Goal: Information Seeking & Learning: Learn about a topic

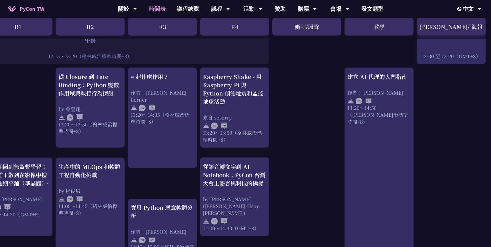
scroll to position [434, 94]
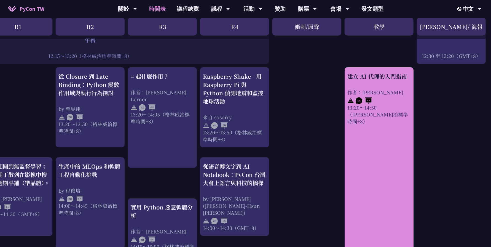
click at [394, 80] on font "建立 AI 代理的入門指南" at bounding box center [378, 76] width 60 height 8
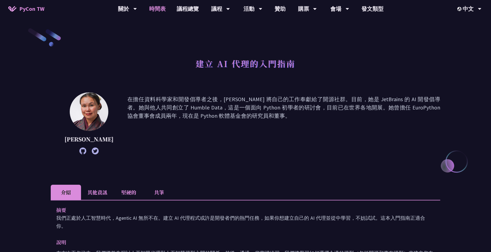
click at [163, 3] on link "時間表" at bounding box center [158, 9] width 28 height 18
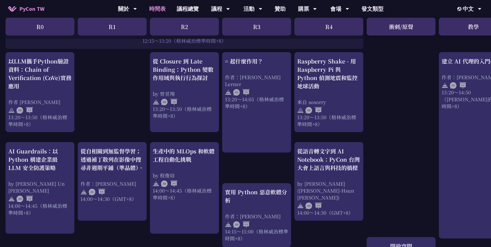
scroll to position [449, 0]
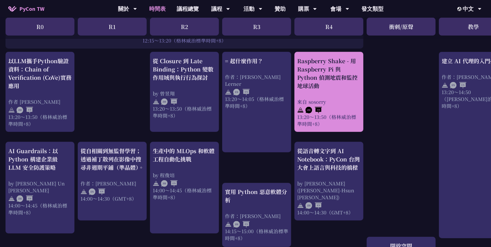
click at [340, 58] on div "Raspberry Shake - 用 Raspberry Pi 與 Python 偵測地震和監控地球活動" at bounding box center [328, 73] width 63 height 33
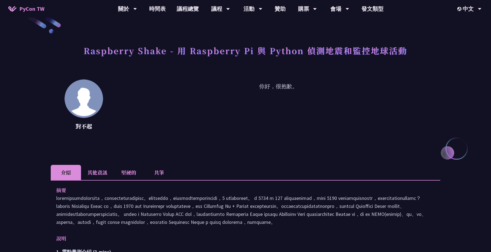
scroll to position [15, 0]
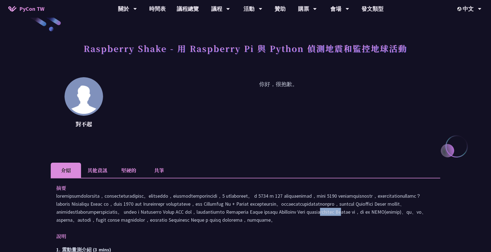
drag, startPoint x: 201, startPoint y: 228, endPoint x: 222, endPoint y: 228, distance: 21.0
click at [222, 224] on p at bounding box center [245, 208] width 379 height 32
copy p "Raspberry"
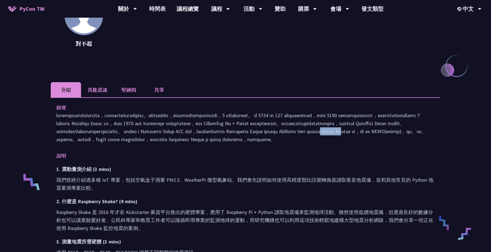
scroll to position [97, 0]
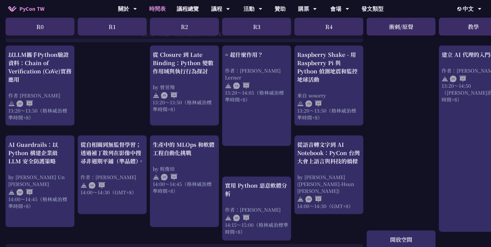
scroll to position [456, 0]
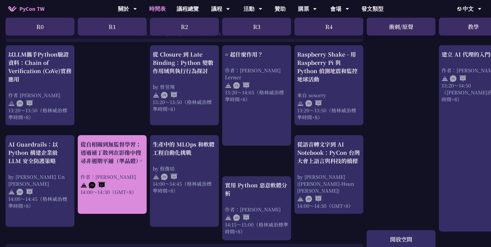
click at [106, 163] on font "從自相關到無監督學習；透過補丁散列在影像中搜尋非週期平鋪（準晶體）。" at bounding box center [112, 152] width 63 height 25
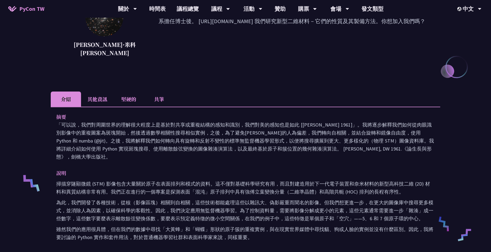
scroll to position [95, 0]
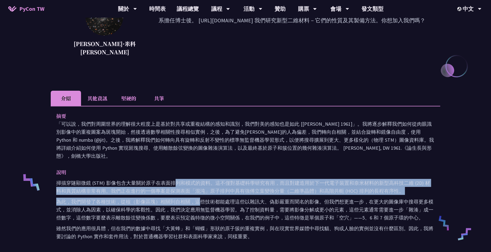
drag, startPoint x: 174, startPoint y: 163, endPoint x: 198, endPoint y: 186, distance: 33.6
click at [198, 186] on div "掃描穿隧顯微鏡 (STM) 影像包含大量關於原子在表面排列和模式的資料。這不僅對基礎科學研究有用，而且對建造用於下一代電子裝置和奈米材料的新型高科技二維 (2…" at bounding box center [245, 210] width 379 height 62
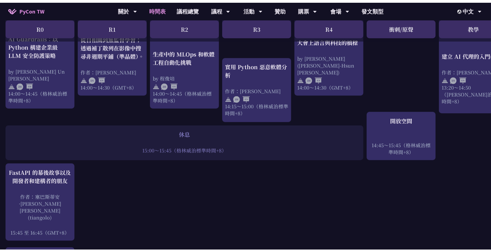
scroll to position [577, 0]
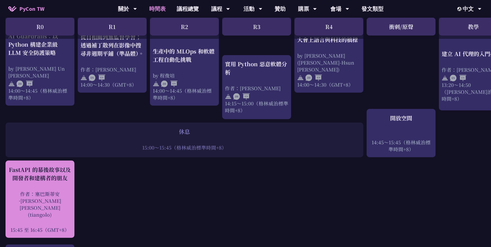
click at [57, 190] on font "作者：塞巴斯蒂安·[PERSON_NAME][PERSON_NAME] (tiangolo)" at bounding box center [40, 204] width 42 height 28
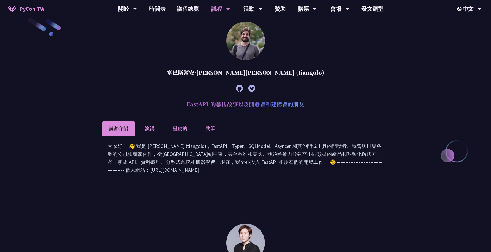
scroll to position [166, 0]
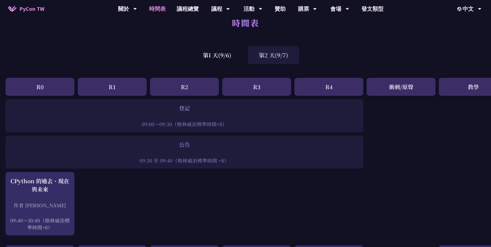
scroll to position [13, 0]
click at [223, 60] on div "第1 天(9/6)" at bounding box center [217, 55] width 50 height 18
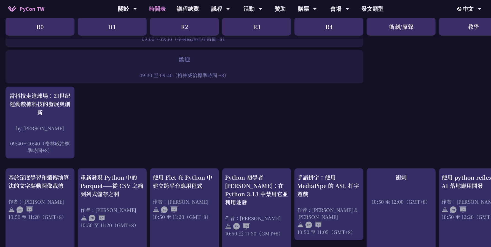
scroll to position [0, 0]
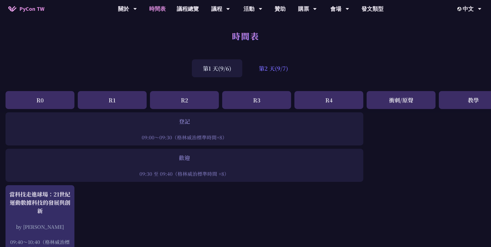
click at [270, 67] on font "第2 天(9/7)" at bounding box center [273, 68] width 29 height 8
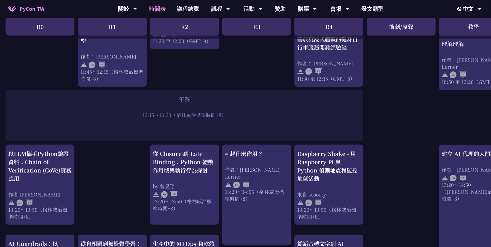
scroll to position [357, 0]
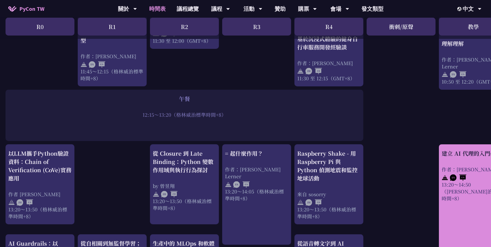
click at [442, 239] on link "建立 AI 代理的入門指南 作者：[PERSON_NAME] 13:20～14:50（[PERSON_NAME]治標準時間+8）" at bounding box center [473, 237] width 63 height 176
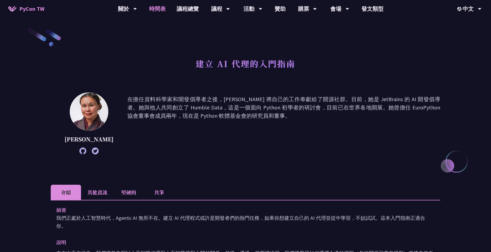
click at [168, 7] on link "時間表" at bounding box center [158, 9] width 28 height 18
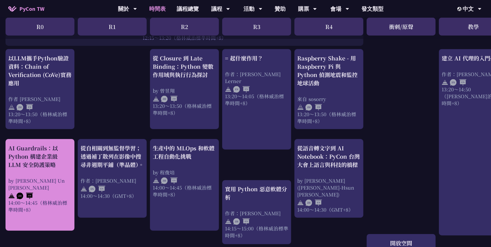
scroll to position [453, 0]
click at [43, 151] on font "AI Guardrails：以 Python 構建企業級 LLM 安全防護策略" at bounding box center [33, 155] width 50 height 25
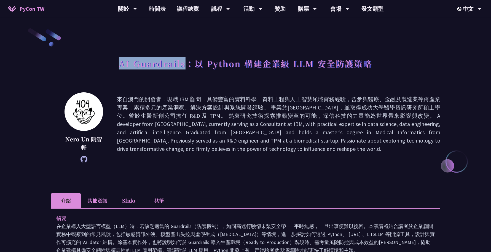
drag, startPoint x: 118, startPoint y: 63, endPoint x: 187, endPoint y: 65, distance: 68.7
click at [187, 65] on div "AI Guardrails：以 Python 構建企業級 LLM 安全防護策略" at bounding box center [246, 69] width 390 height 29
click at [89, 197] on li "其他資訊" at bounding box center [97, 200] width 33 height 15
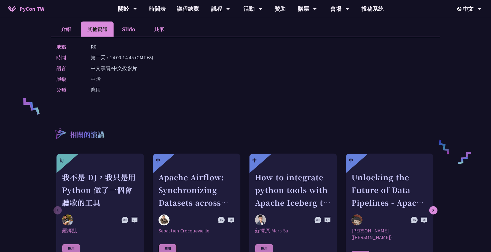
scroll to position [172, 0]
click at [58, 28] on li "介紹" at bounding box center [66, 28] width 30 height 15
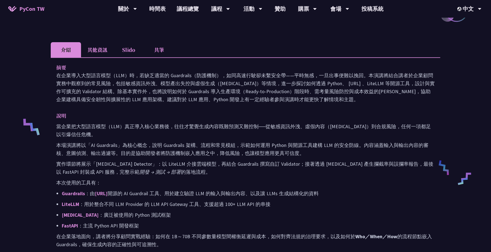
scroll to position [117, 0]
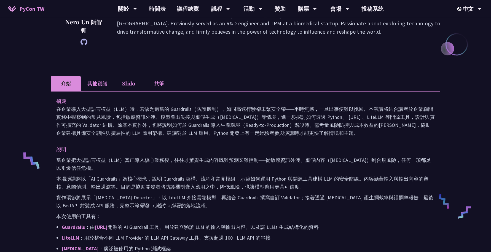
click at [129, 85] on li "Slido" at bounding box center [129, 83] width 30 height 15
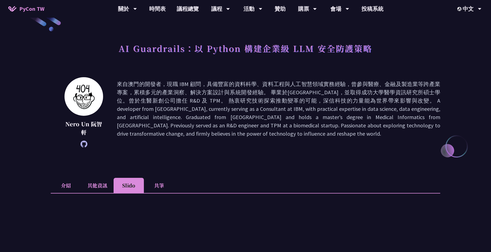
scroll to position [5, 0]
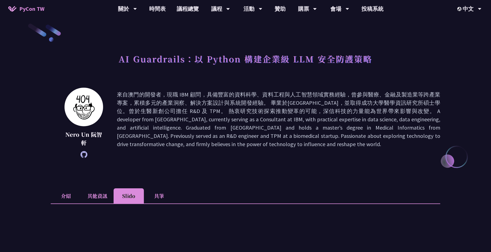
click at [160, 194] on li "共筆" at bounding box center [159, 195] width 30 height 15
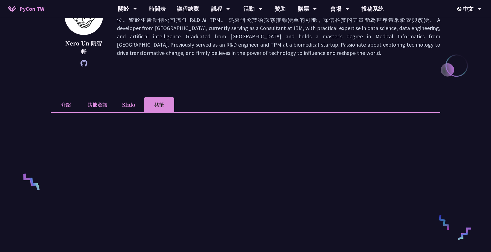
scroll to position [96, 0]
click at [132, 105] on li "Slido" at bounding box center [129, 104] width 30 height 15
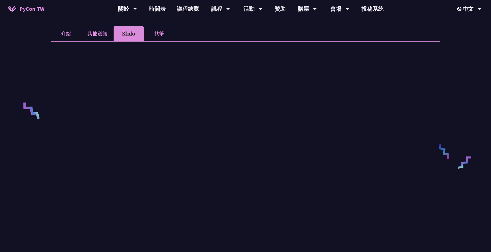
scroll to position [155, 0]
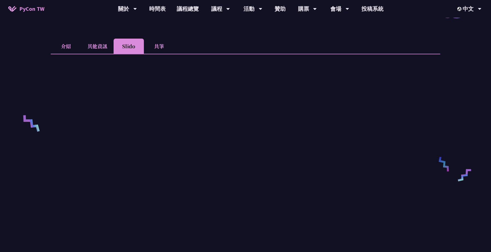
click at [97, 53] on li "其他資訊" at bounding box center [97, 46] width 33 height 15
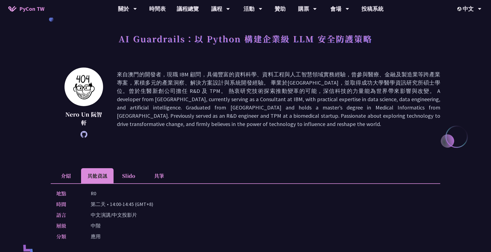
scroll to position [24, 0]
click at [62, 177] on li "介紹" at bounding box center [66, 176] width 30 height 15
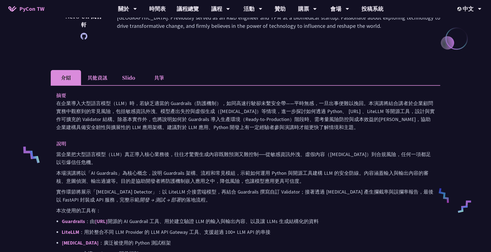
scroll to position [122, 0]
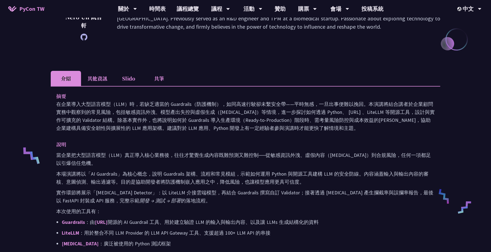
click at [148, 84] on li "共筆" at bounding box center [159, 78] width 30 height 15
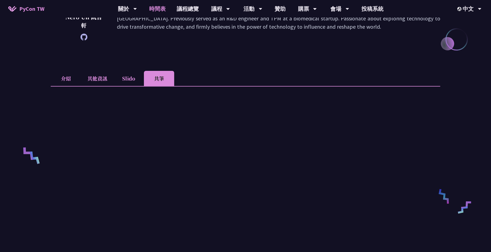
click at [157, 7] on link "時間表" at bounding box center [158, 9] width 28 height 18
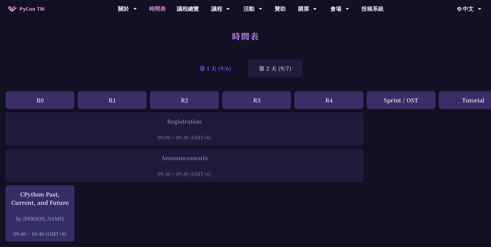
click at [216, 61] on div "第 1 天 (9/6)" at bounding box center [216, 68] width 54 height 18
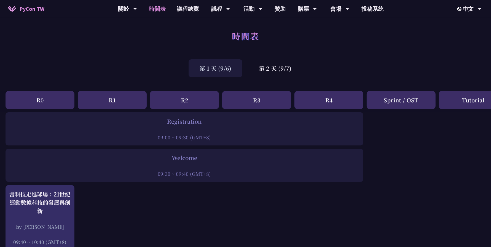
click at [213, 69] on div "第 1 天 (9/6)" at bounding box center [216, 68] width 54 height 18
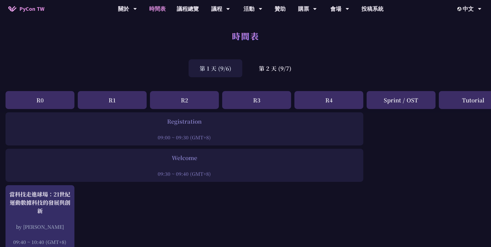
click at [213, 69] on div "第 1 天 (9/6)" at bounding box center [216, 68] width 54 height 18
drag, startPoint x: 213, startPoint y: 69, endPoint x: 244, endPoint y: 155, distance: 91.1
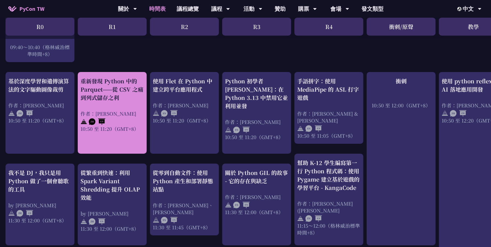
scroll to position [195, 0]
click at [113, 109] on div "重新發現 Python 中的 Parquet——從 CSV 之痛到列式儲存之利 作者：Josix 10:50 至 11:20（GMT+8）" at bounding box center [112, 104] width 63 height 55
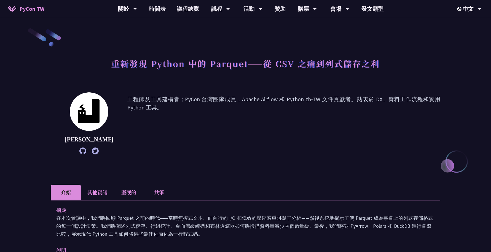
click at [158, 194] on font "共筆" at bounding box center [159, 192] width 10 height 7
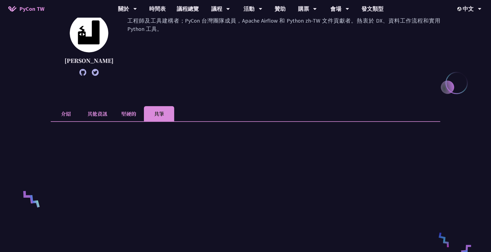
scroll to position [73, 0]
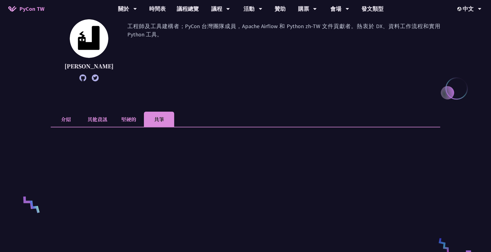
click at [129, 118] on font "堅硬的" at bounding box center [128, 119] width 15 height 7
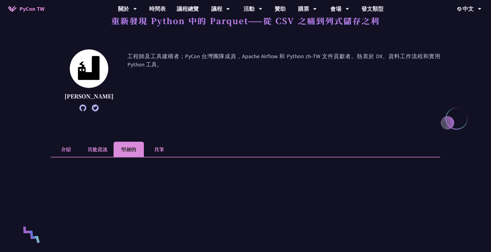
scroll to position [0, 0]
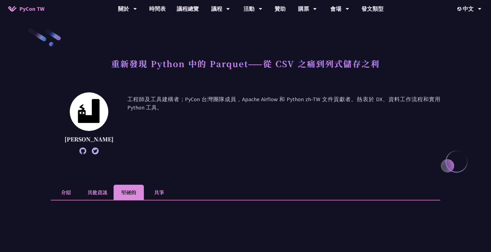
click at [155, 198] on li "共筆" at bounding box center [159, 192] width 30 height 15
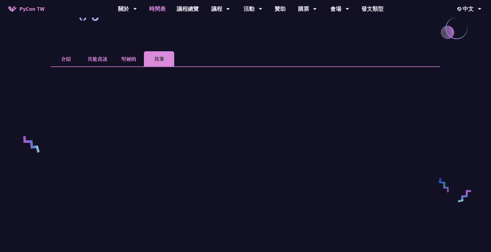
click at [158, 11] on font "時間表" at bounding box center [157, 8] width 17 height 7
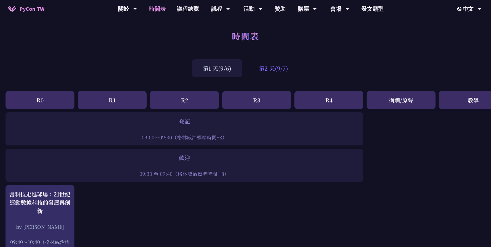
click at [280, 70] on font "第2 天(9/7)" at bounding box center [273, 68] width 29 height 8
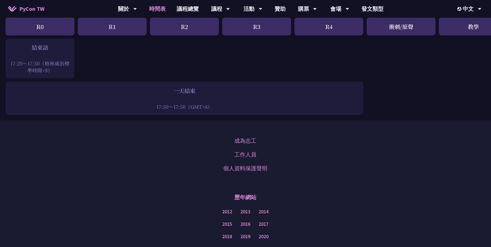
scroll to position [841, 0]
